Goal: Information Seeking & Learning: Learn about a topic

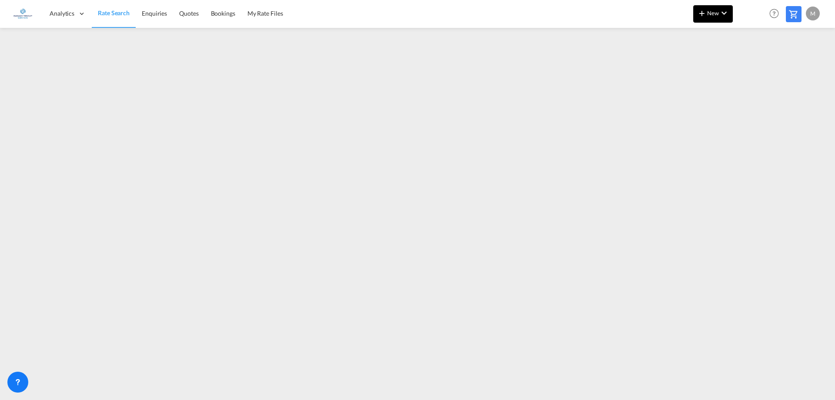
click at [707, 13] on span "New" at bounding box center [712, 13] width 33 height 7
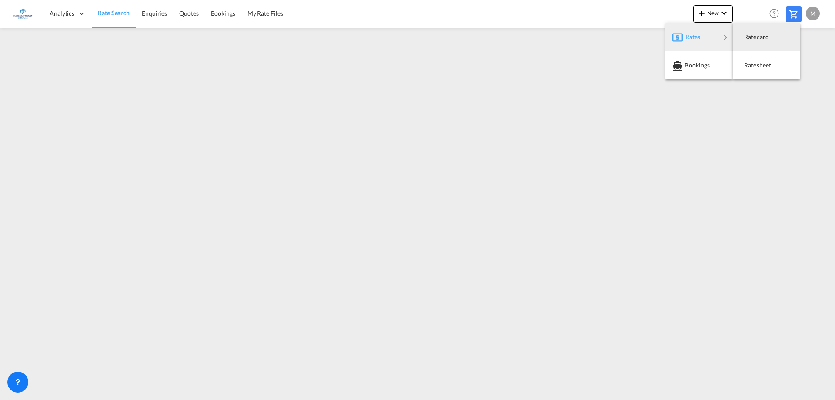
click at [700, 36] on div "Rates" at bounding box center [702, 37] width 35 height 22
click at [753, 67] on span "Ratesheet" at bounding box center [749, 65] width 10 height 17
click at [111, 14] on span "Rate Search" at bounding box center [113, 13] width 31 height 7
